Goal: Check status: Check status

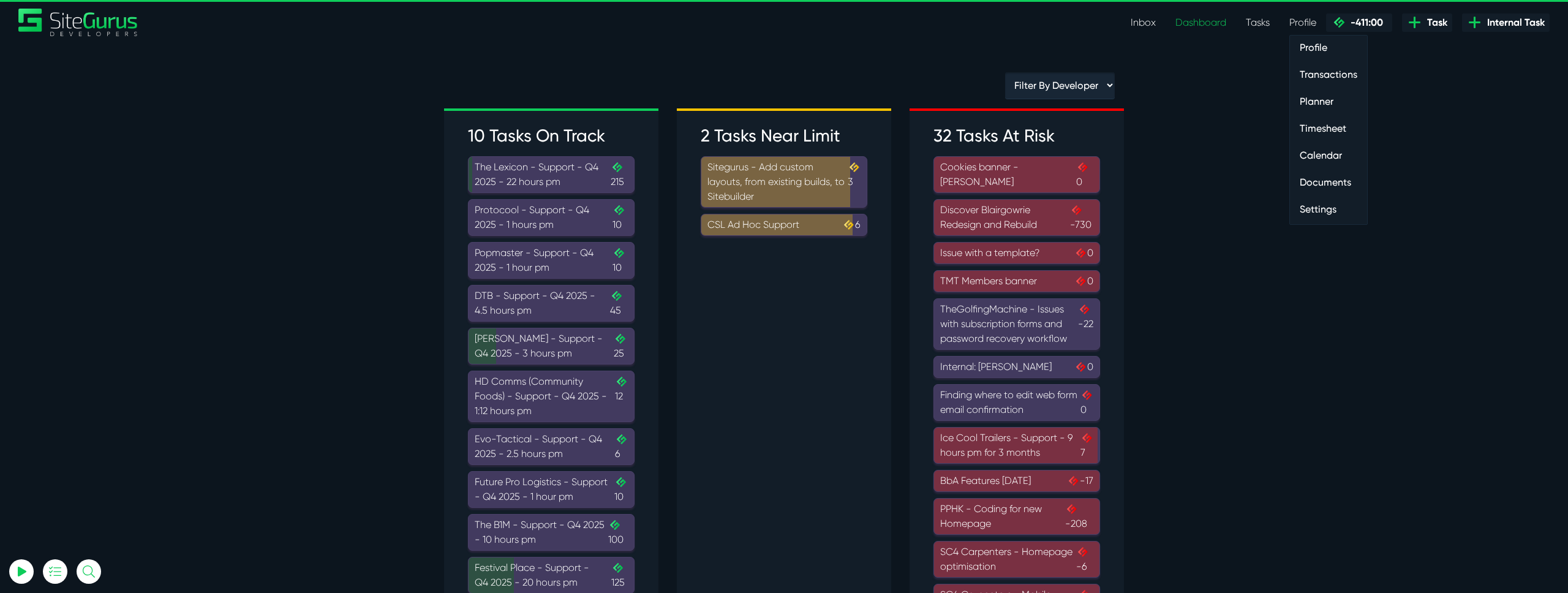
click at [1317, 132] on link "Timesheet" at bounding box center [1328, 128] width 77 height 25
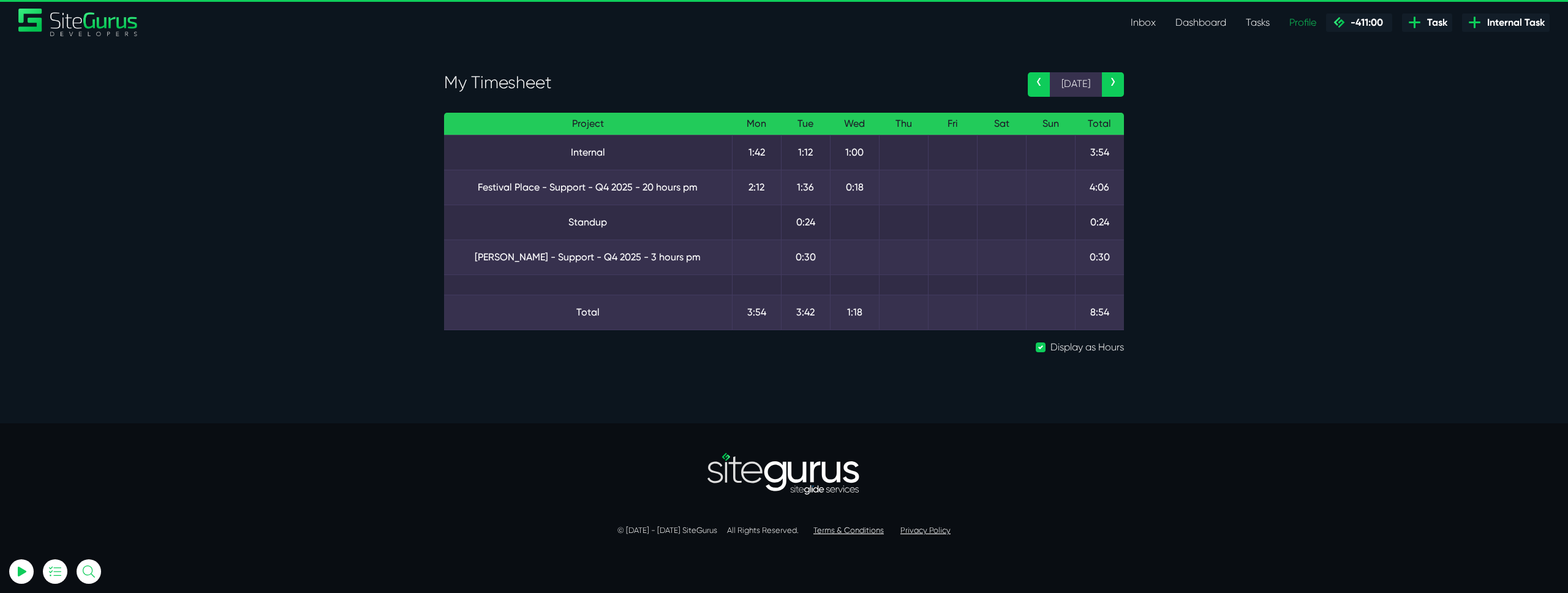
click at [1035, 90] on link "‹" at bounding box center [1039, 85] width 22 height 25
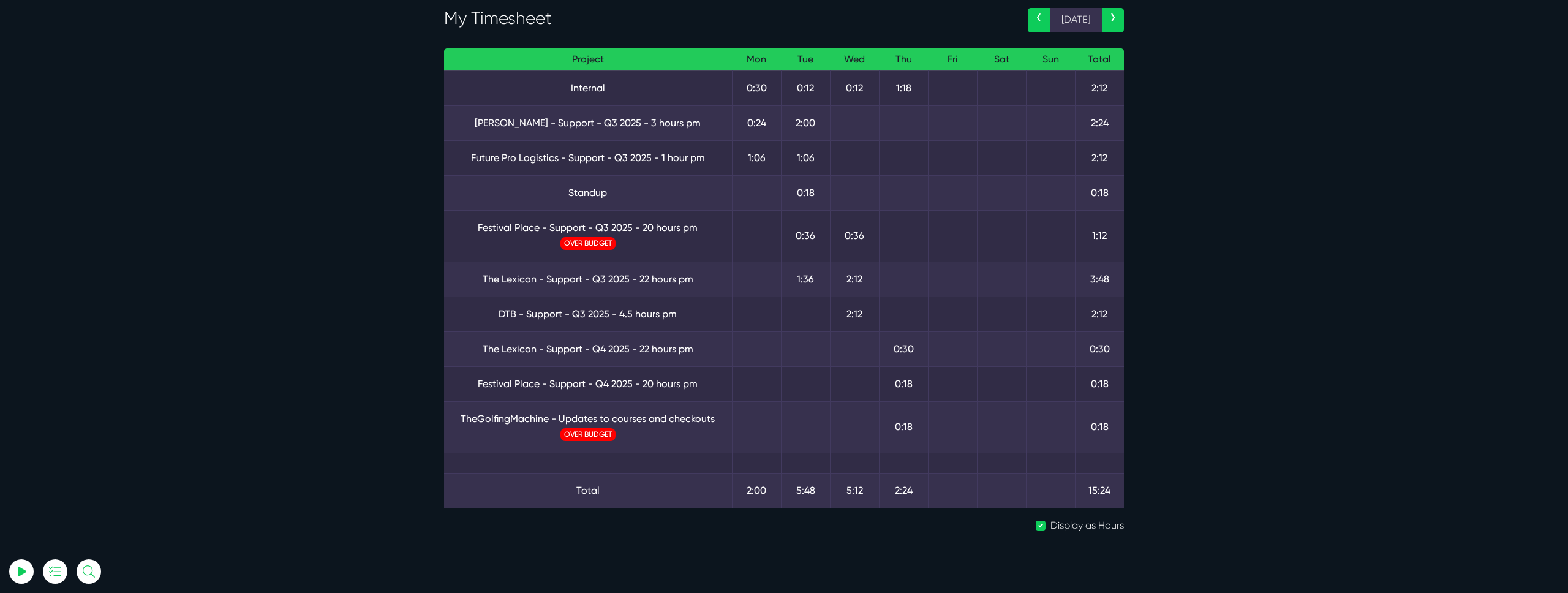
scroll to position [59, 0]
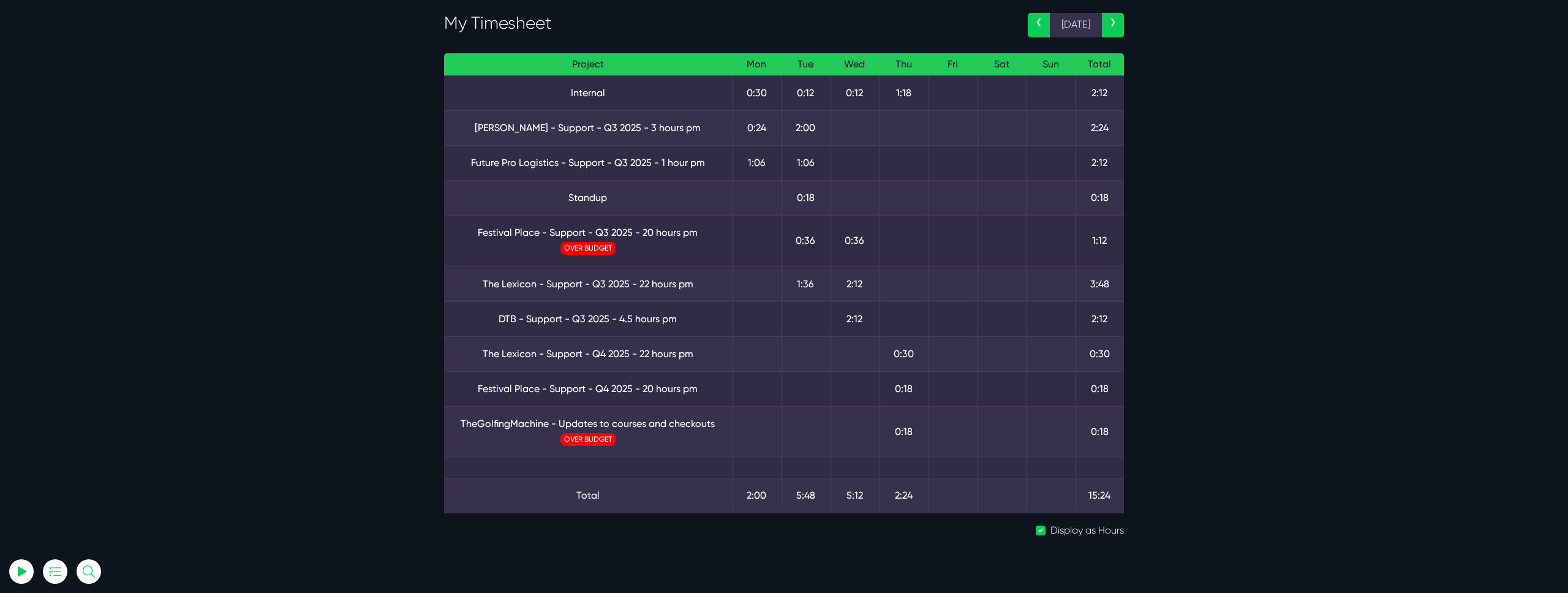
click at [1038, 30] on link "‹" at bounding box center [1039, 25] width 22 height 25
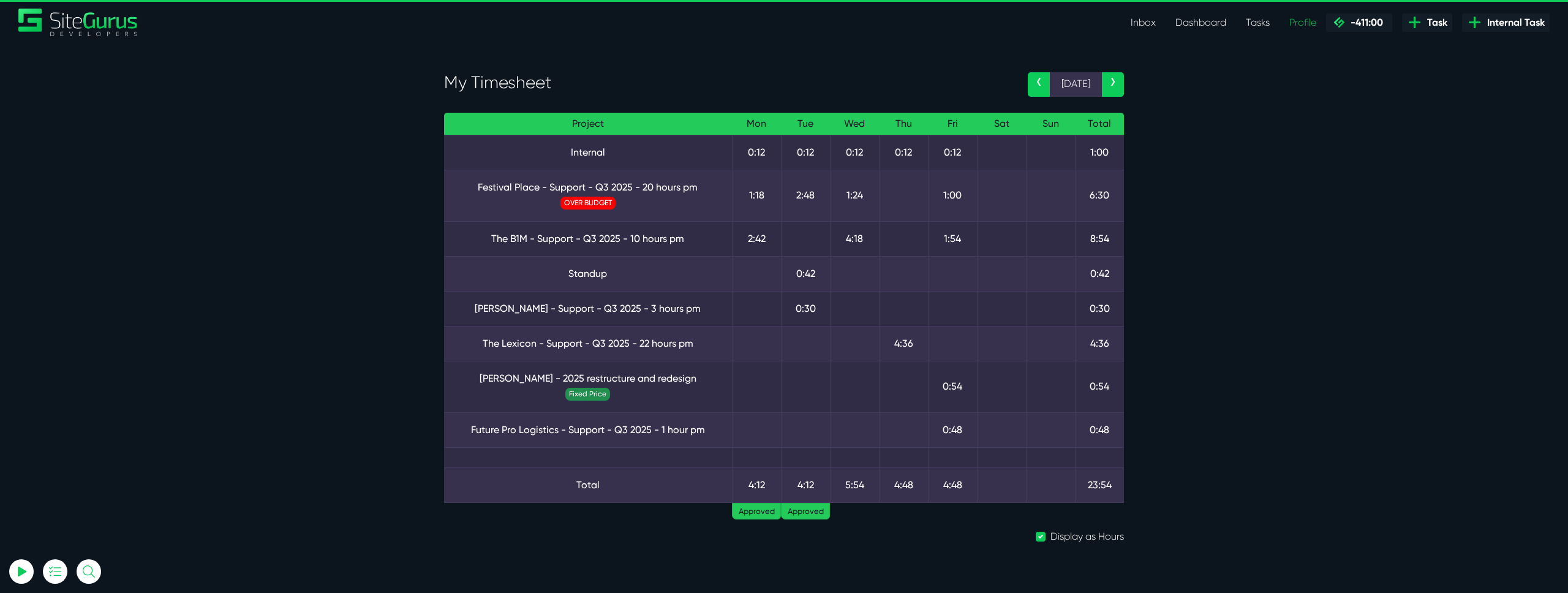
click at [1111, 87] on link "›" at bounding box center [1113, 85] width 22 height 25
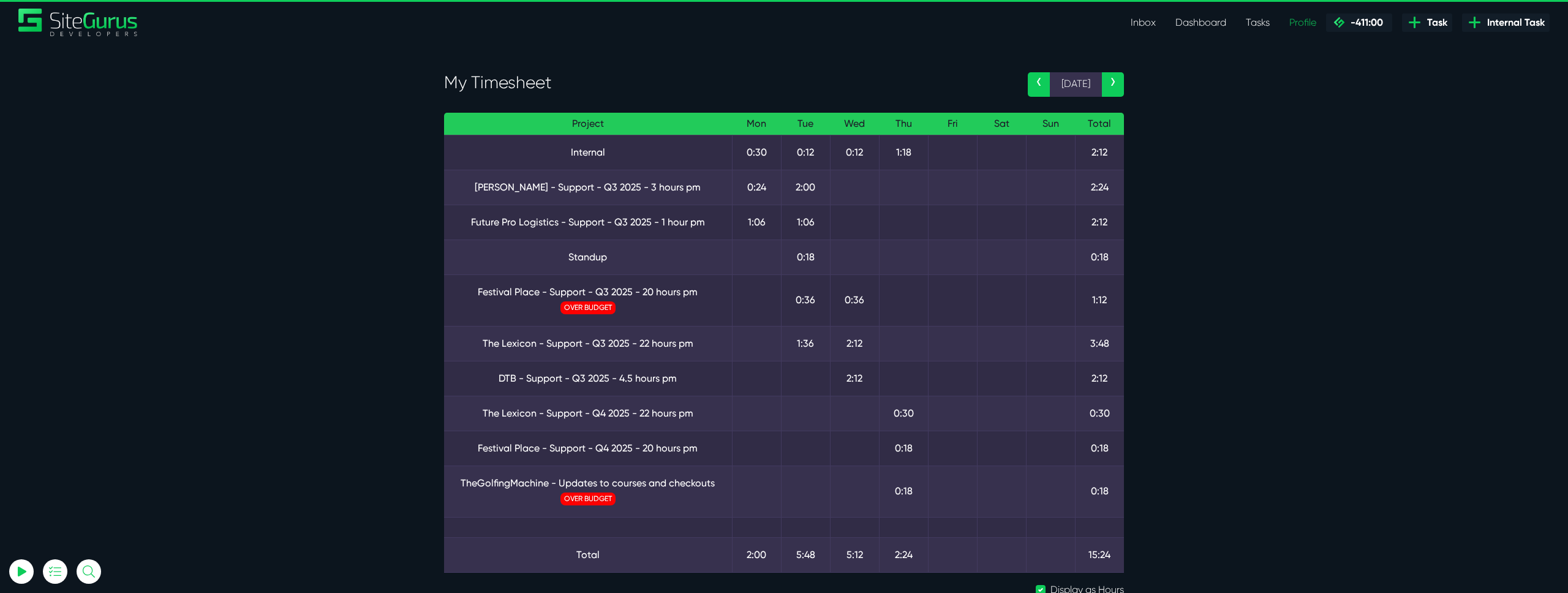
click at [1113, 84] on link "›" at bounding box center [1113, 85] width 22 height 25
click at [1033, 88] on link "‹" at bounding box center [1039, 85] width 22 height 25
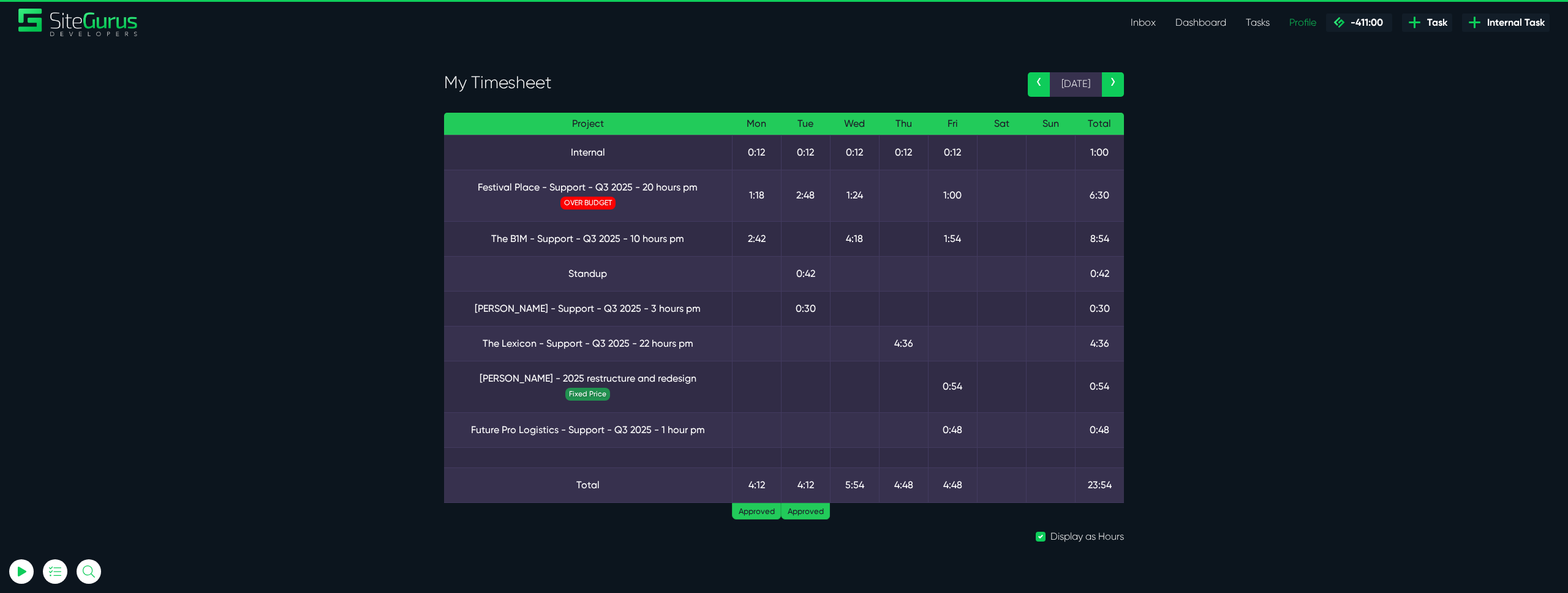
click at [1111, 83] on link "›" at bounding box center [1113, 85] width 22 height 25
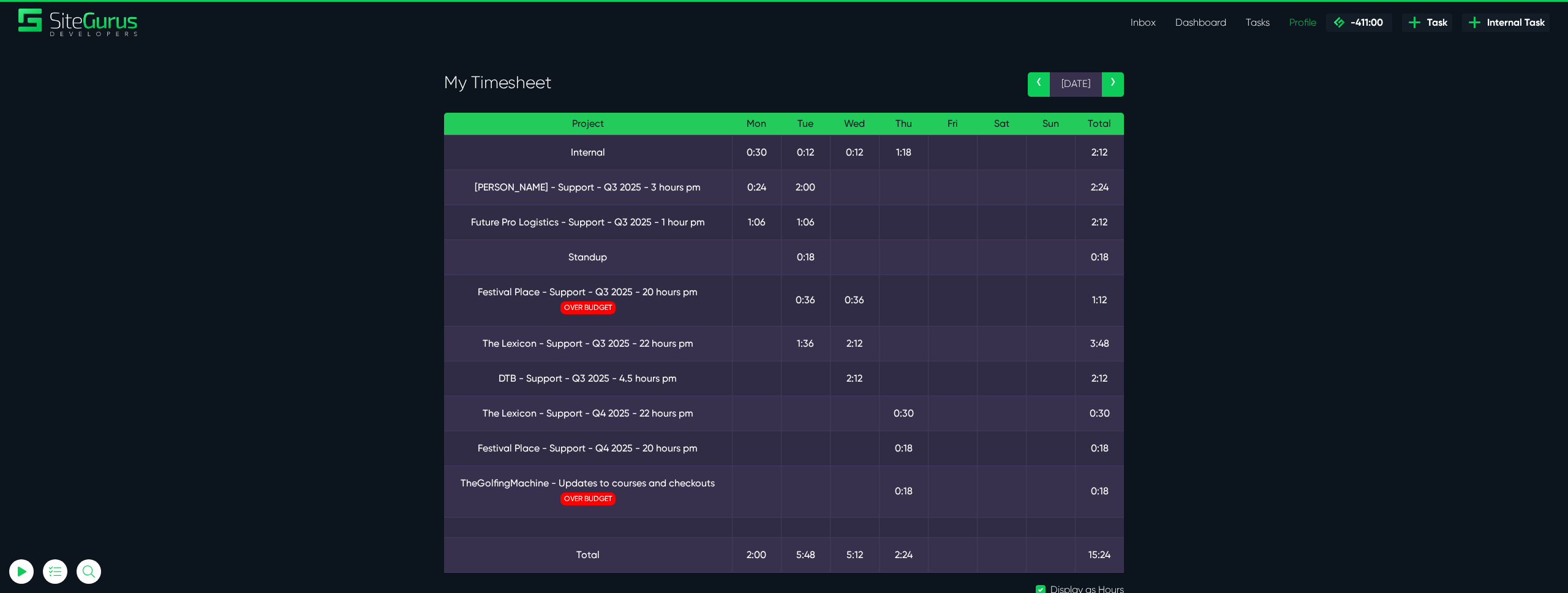
click at [1057, 129] on th "Sun" at bounding box center [1050, 124] width 49 height 22
